Goal: Navigation & Orientation: Find specific page/section

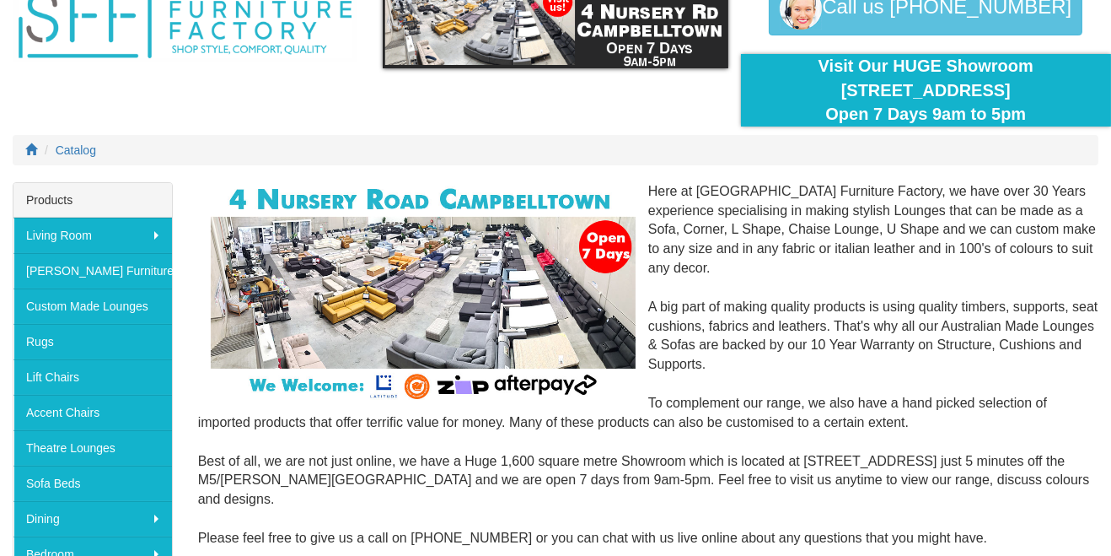
scroll to position [92, 0]
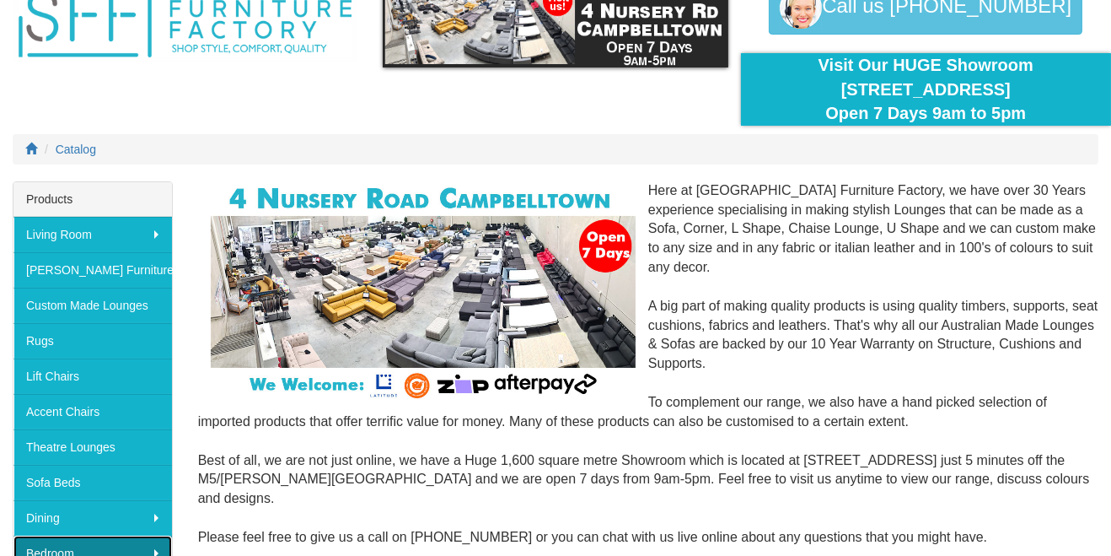
click at [114, 555] on link "Bedroom" at bounding box center [92, 552] width 159 height 35
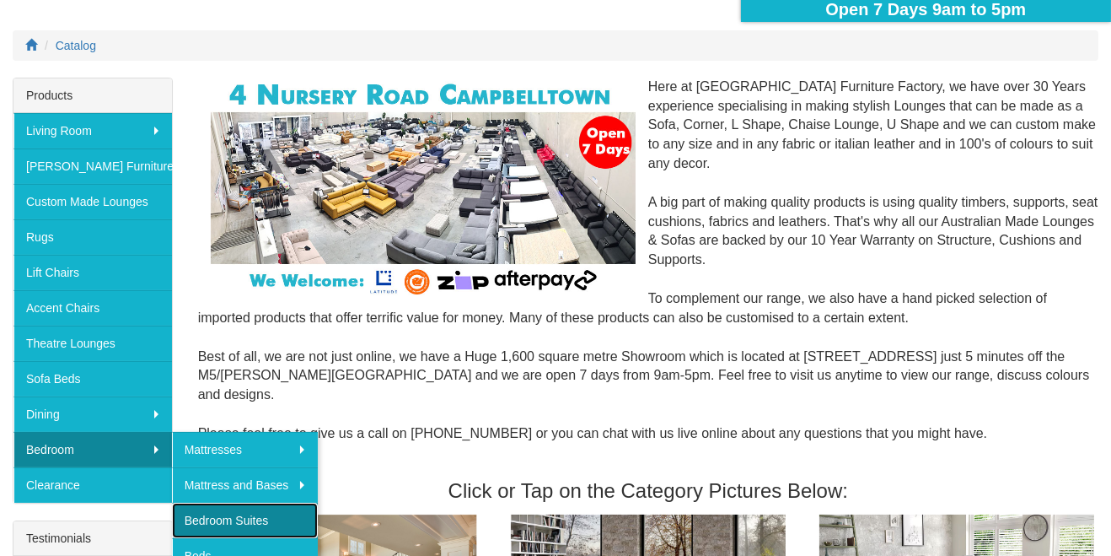
click at [245, 522] on link "Bedroom Suites" at bounding box center [245, 520] width 147 height 35
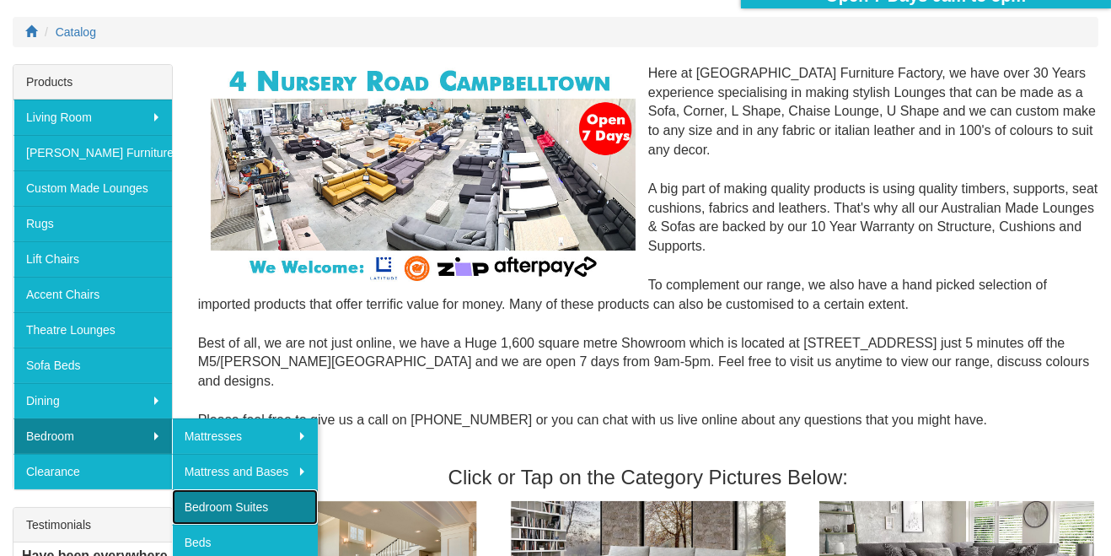
scroll to position [275, 0]
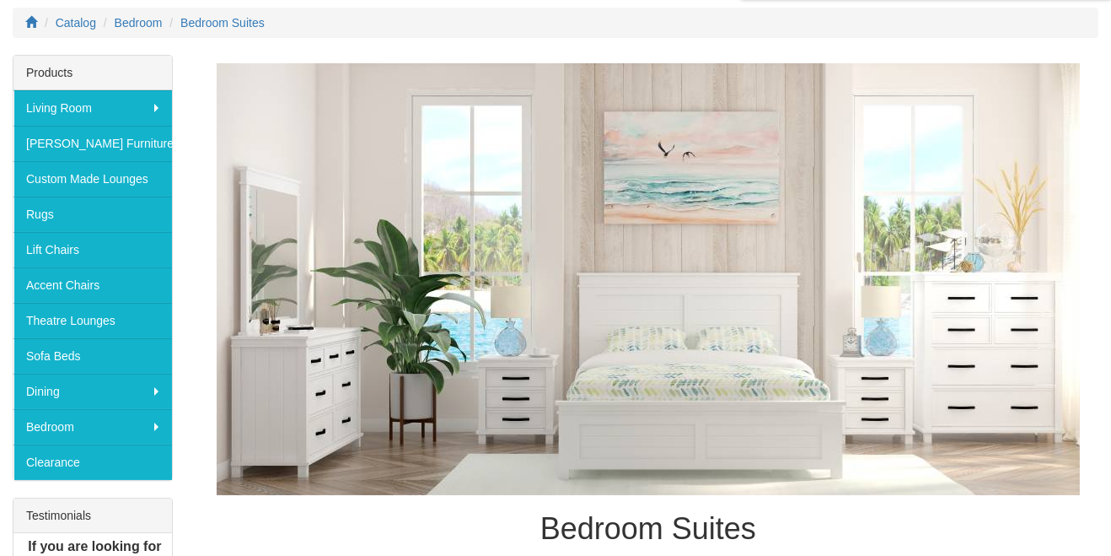
scroll to position [218, 0]
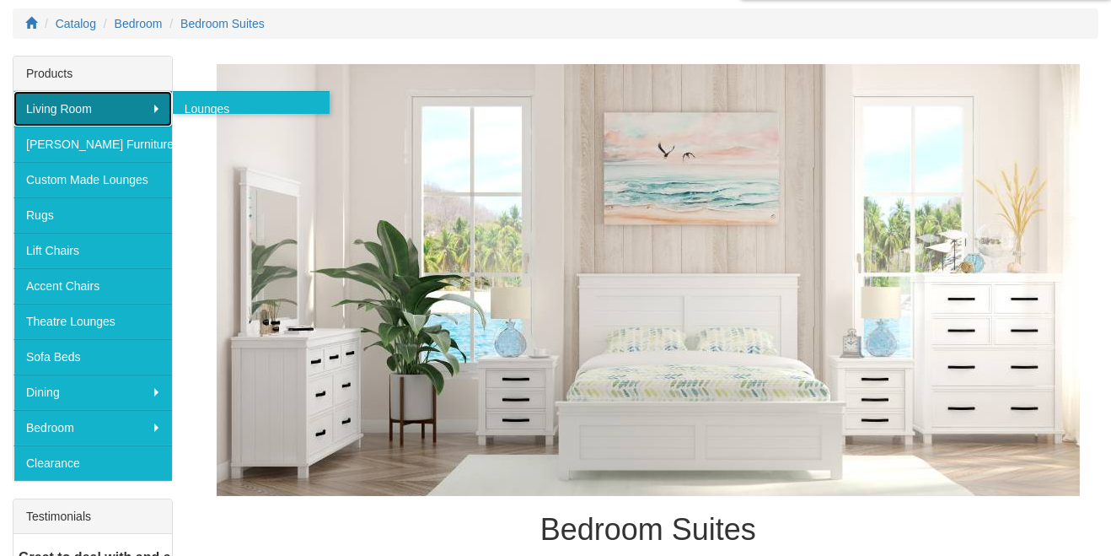
click at [148, 121] on link "Living Room" at bounding box center [92, 108] width 159 height 35
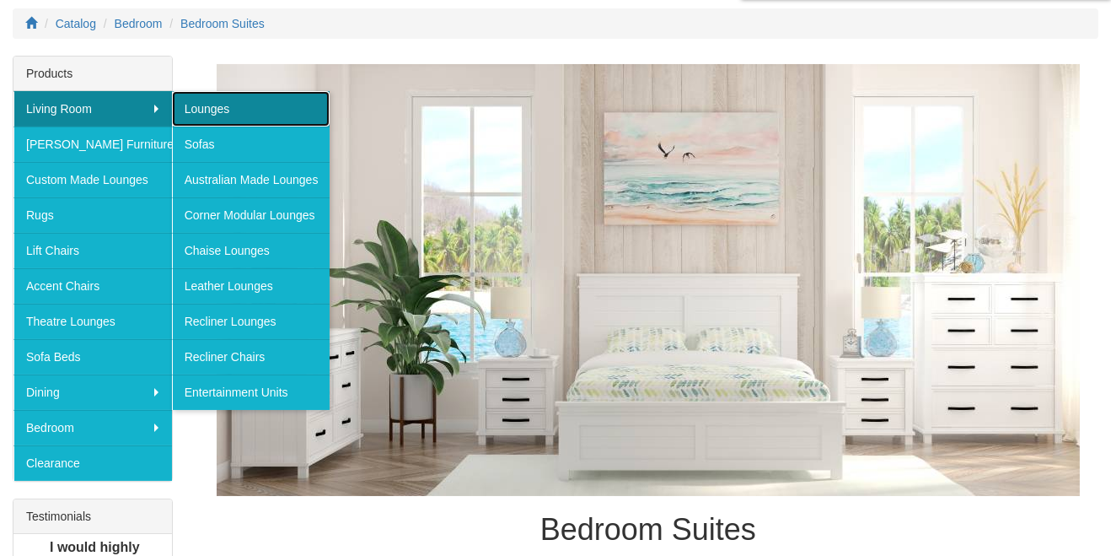
click at [218, 114] on link "Lounges" at bounding box center [251, 108] width 159 height 35
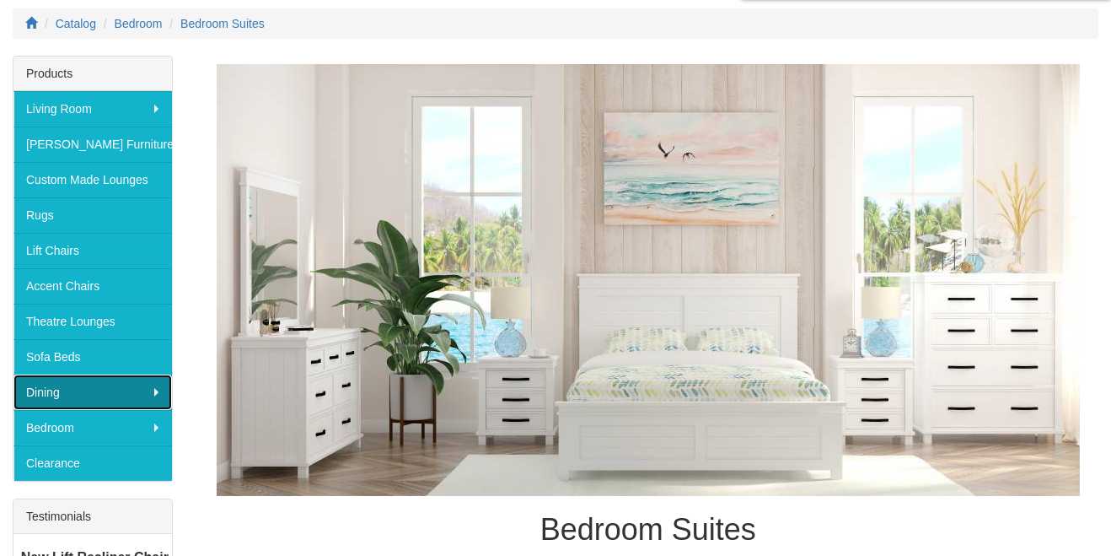
click at [69, 403] on link "Dining" at bounding box center [92, 391] width 159 height 35
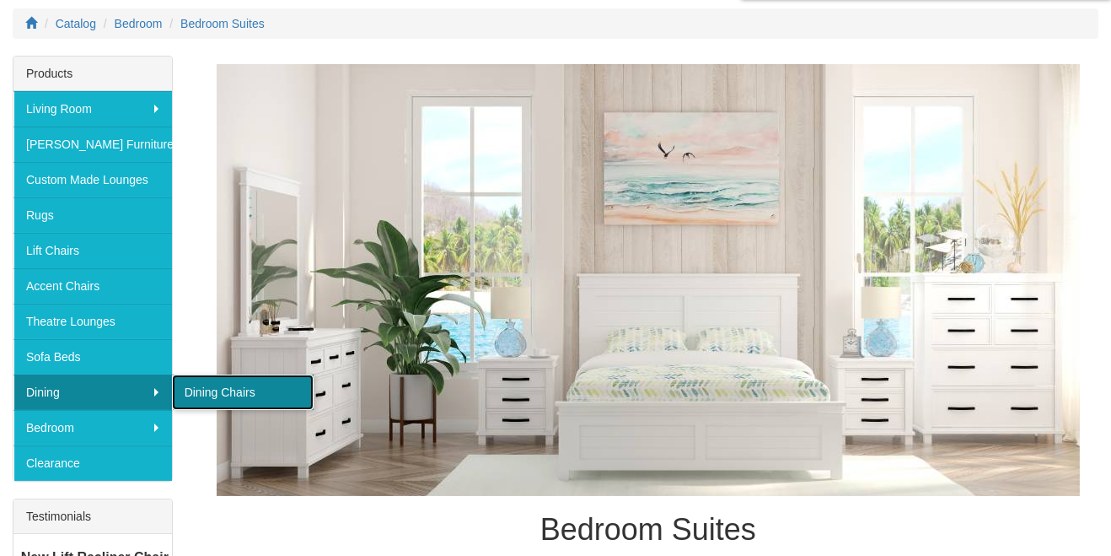
click at [241, 395] on link "Dining Chairs" at bounding box center [243, 391] width 142 height 35
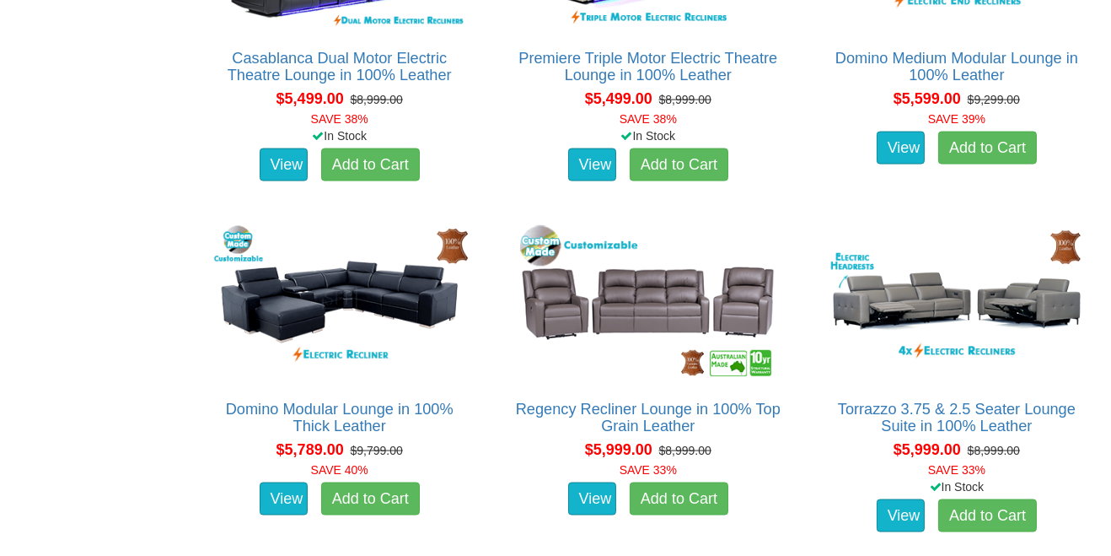
scroll to position [13408, 0]
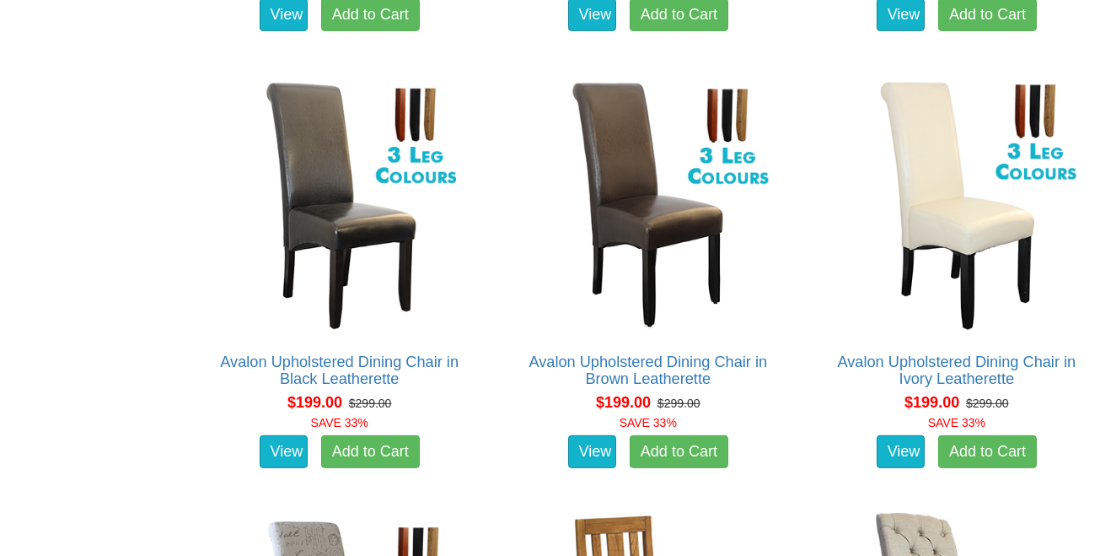
scroll to position [1219, 0]
